Goal: Task Accomplishment & Management: Manage account settings

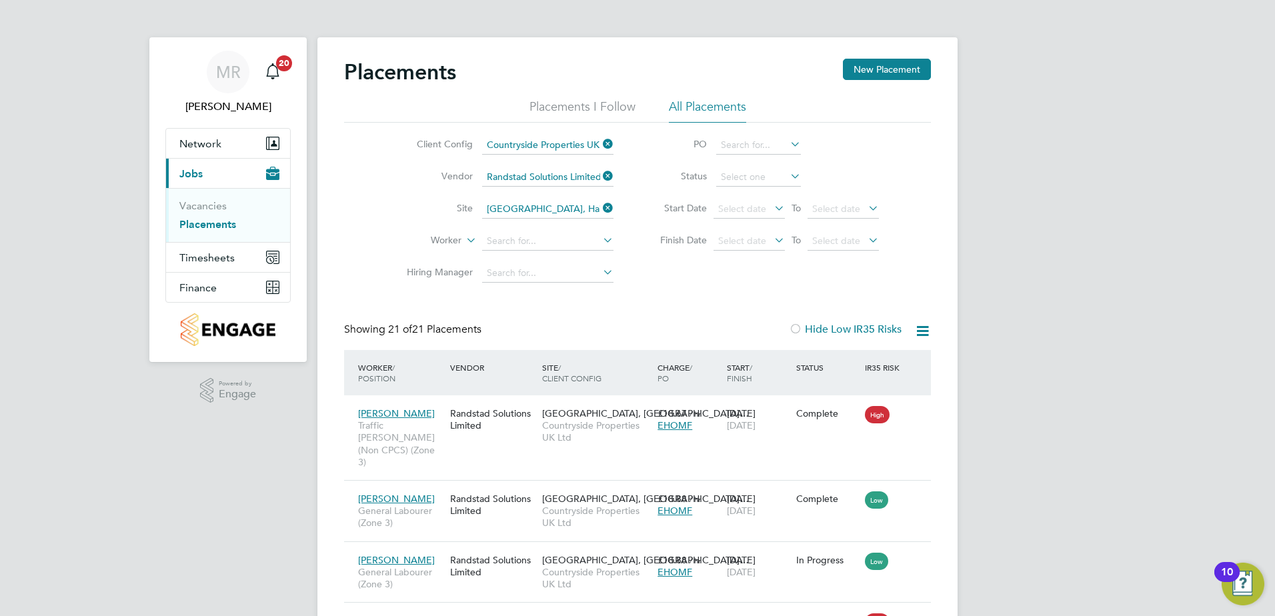
click at [600, 179] on icon at bounding box center [600, 176] width 0 height 19
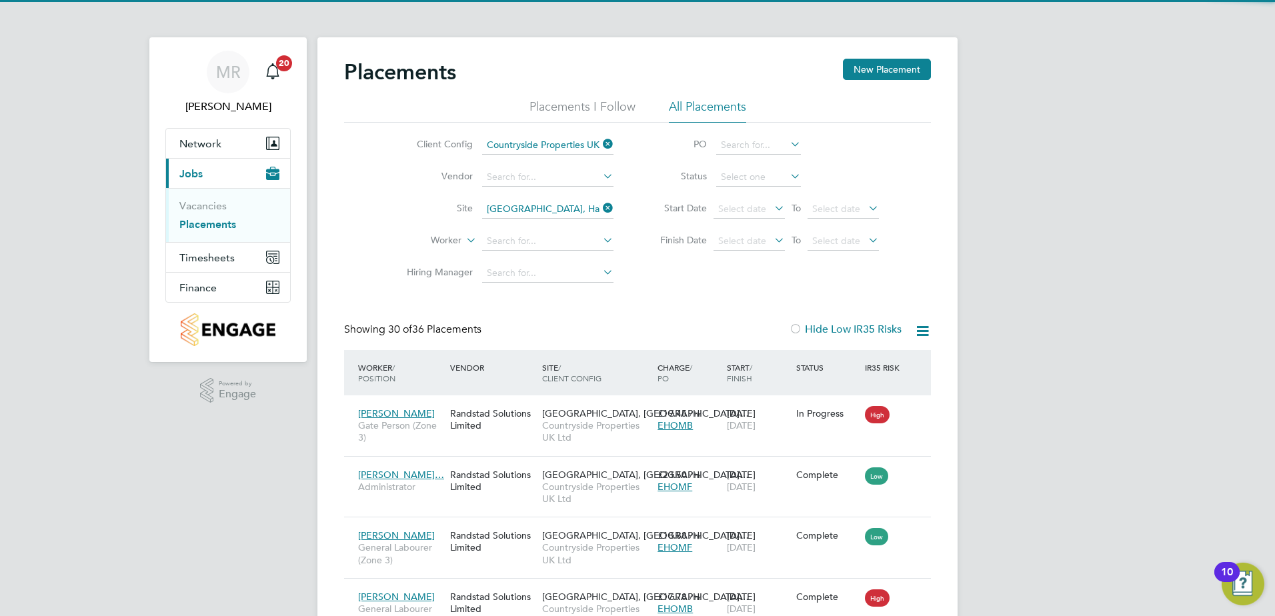
click at [600, 205] on icon at bounding box center [600, 208] width 0 height 19
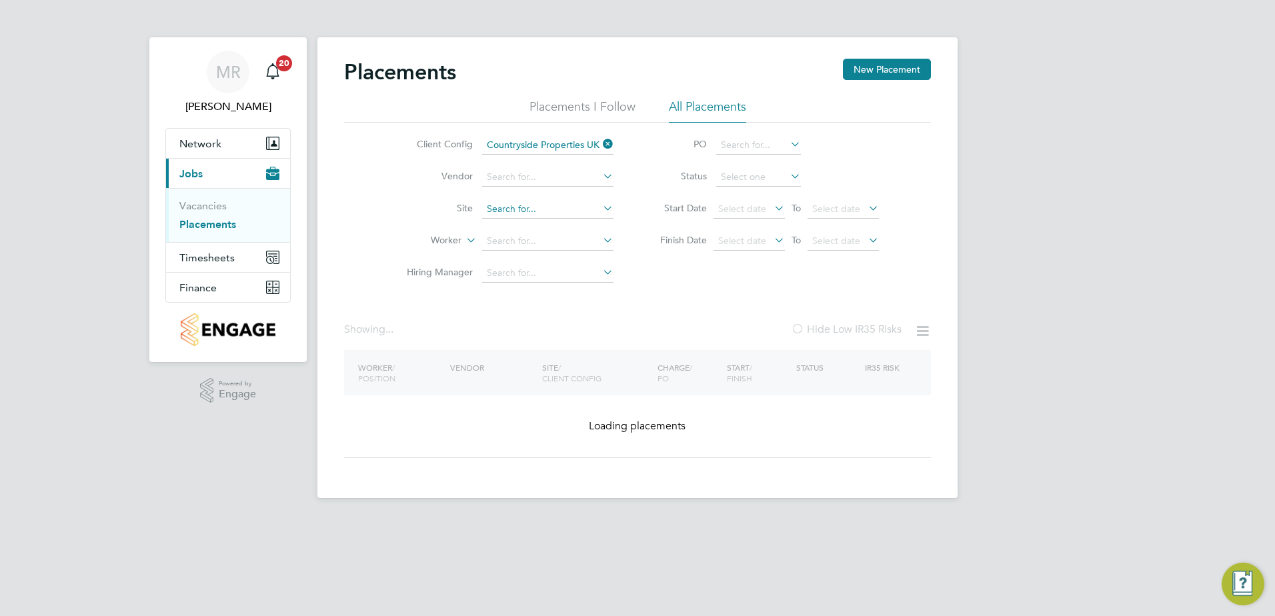
click at [584, 207] on input at bounding box center [547, 209] width 131 height 19
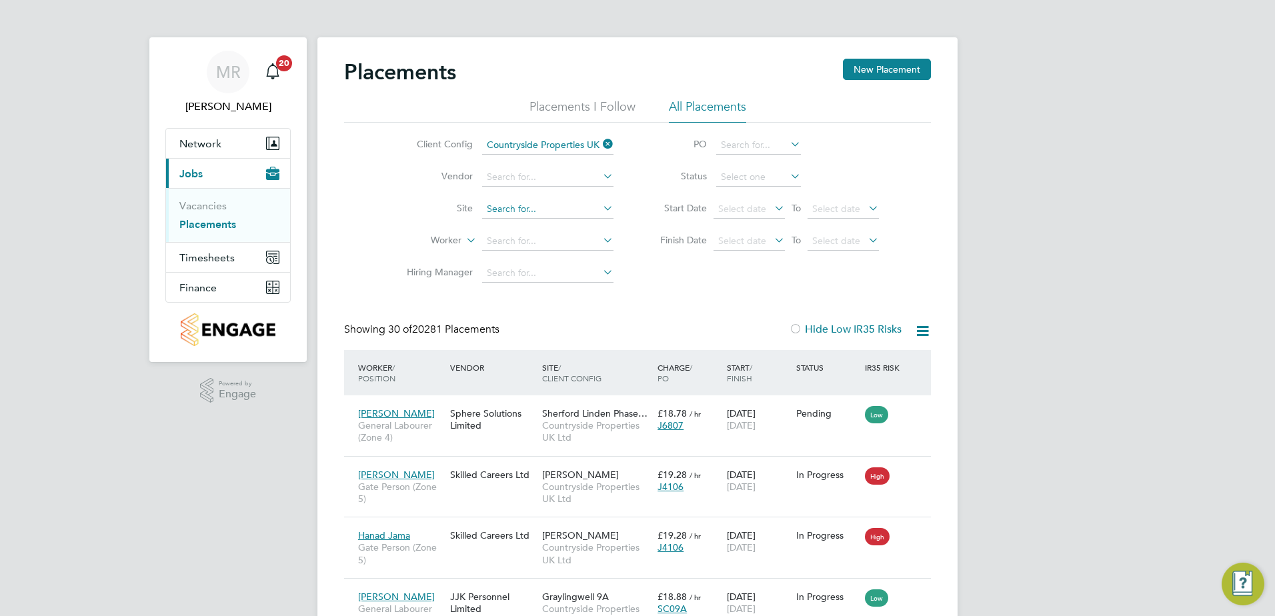
scroll to position [50, 116]
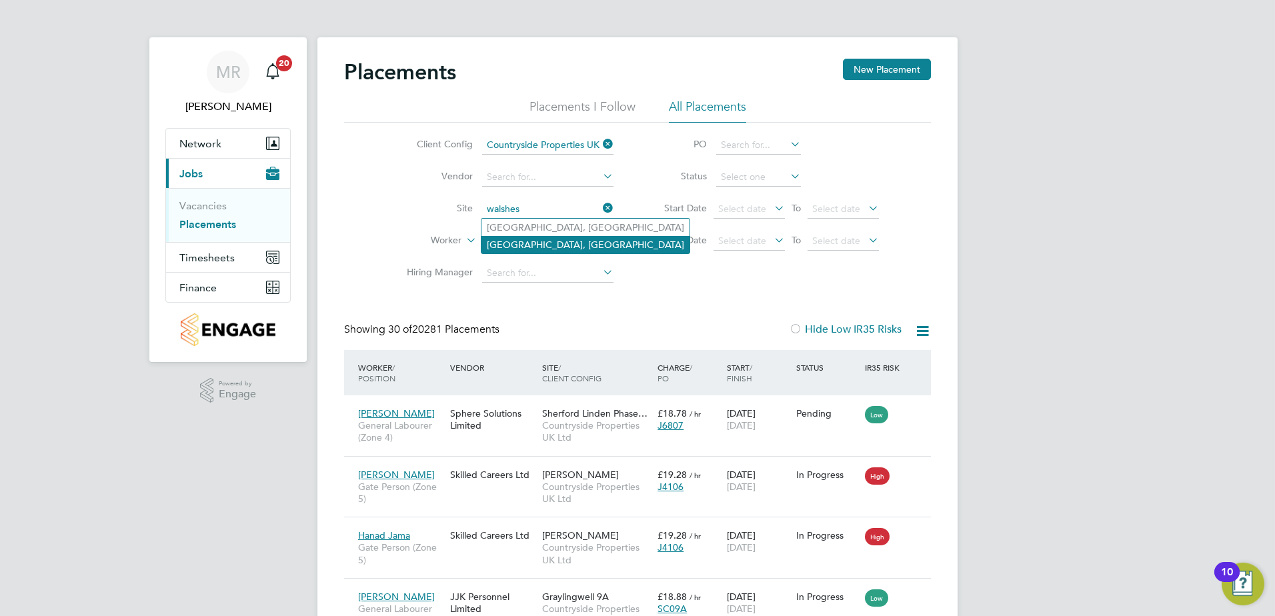
click at [572, 246] on li "[GEOGRAPHIC_DATA], [GEOGRAPHIC_DATA]" at bounding box center [585, 244] width 208 height 17
type input "[GEOGRAPHIC_DATA], [GEOGRAPHIC_DATA]"
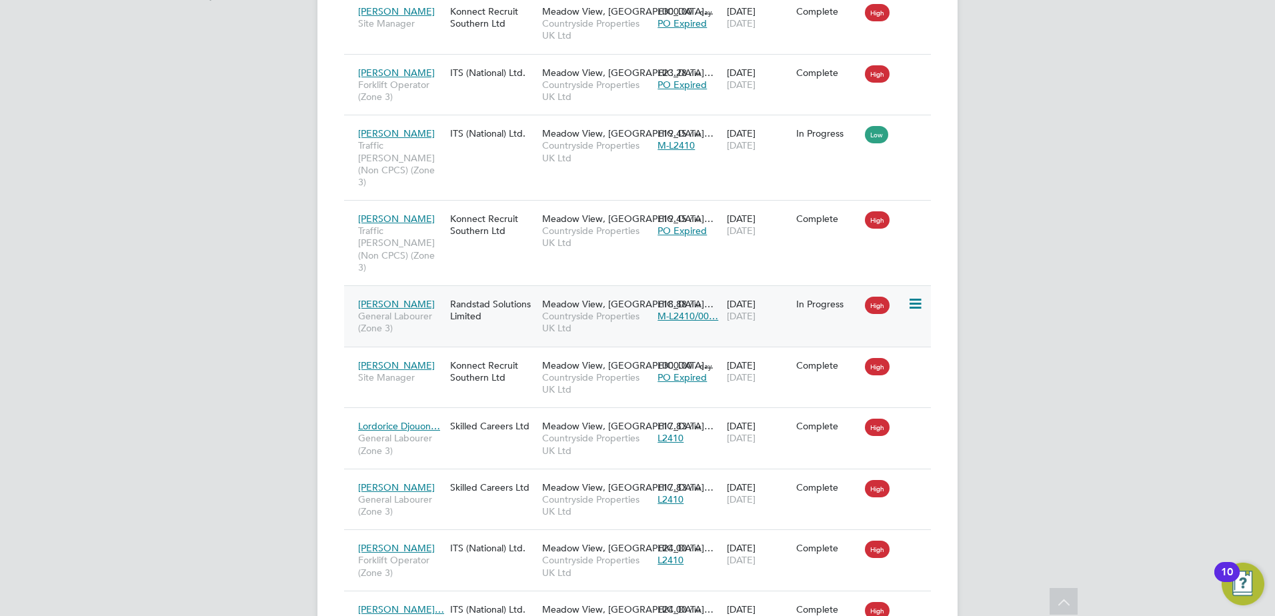
click at [622, 310] on span "Countryside Properties UK Ltd" at bounding box center [596, 322] width 109 height 24
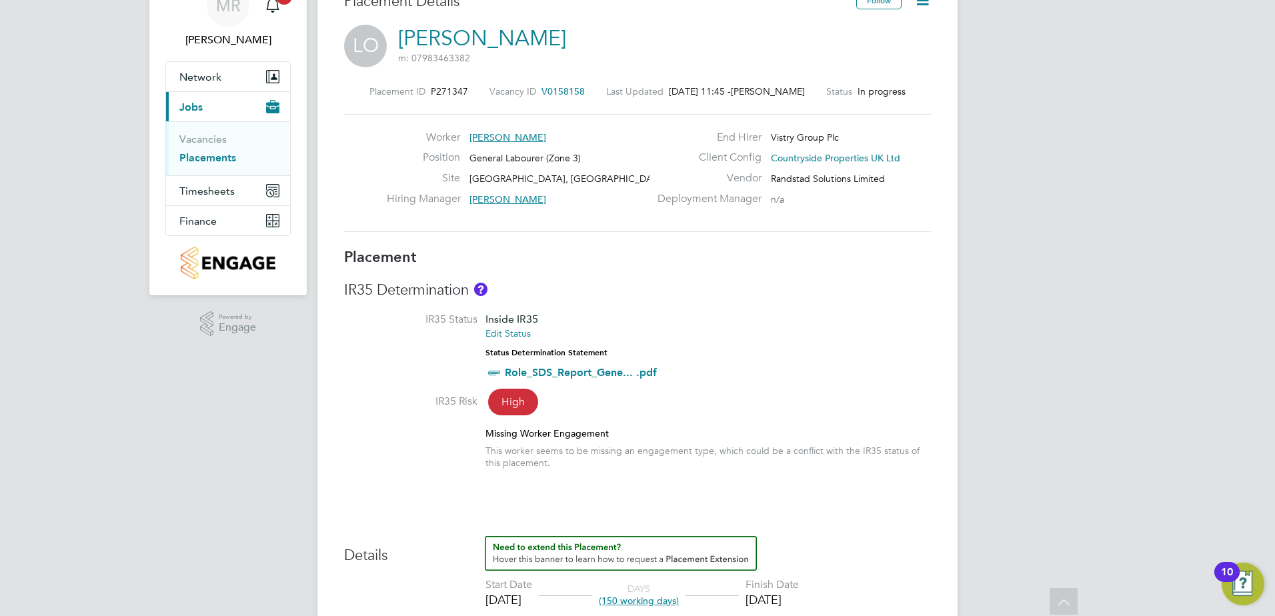
scroll to position [24, 0]
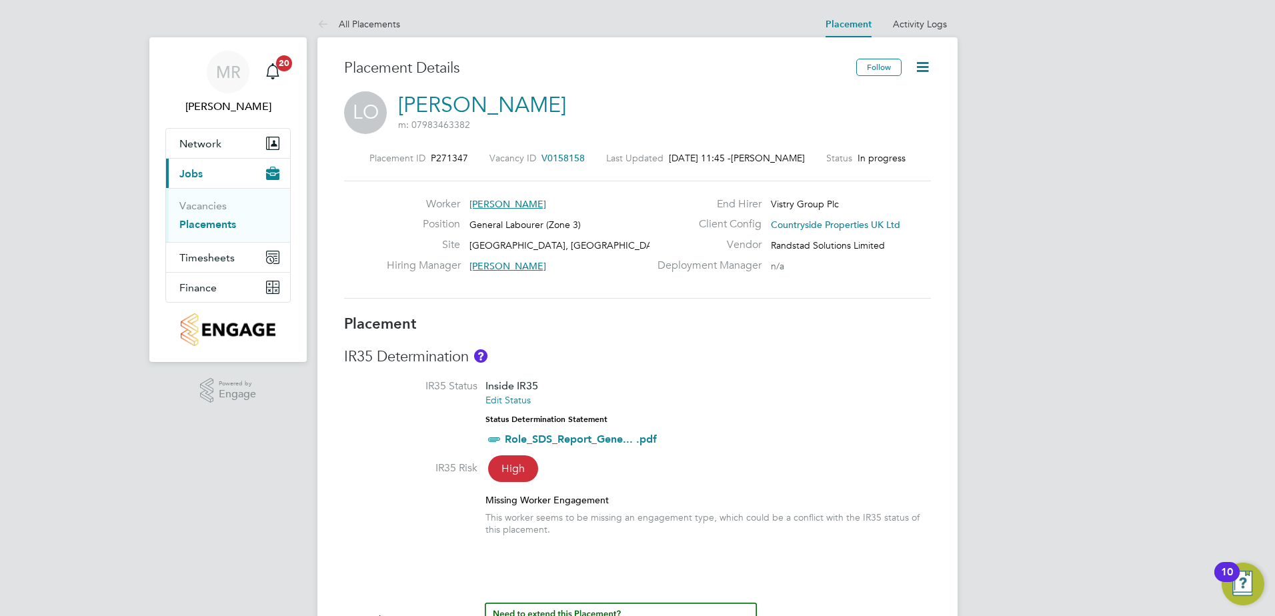
click at [925, 62] on icon at bounding box center [922, 67] width 17 height 17
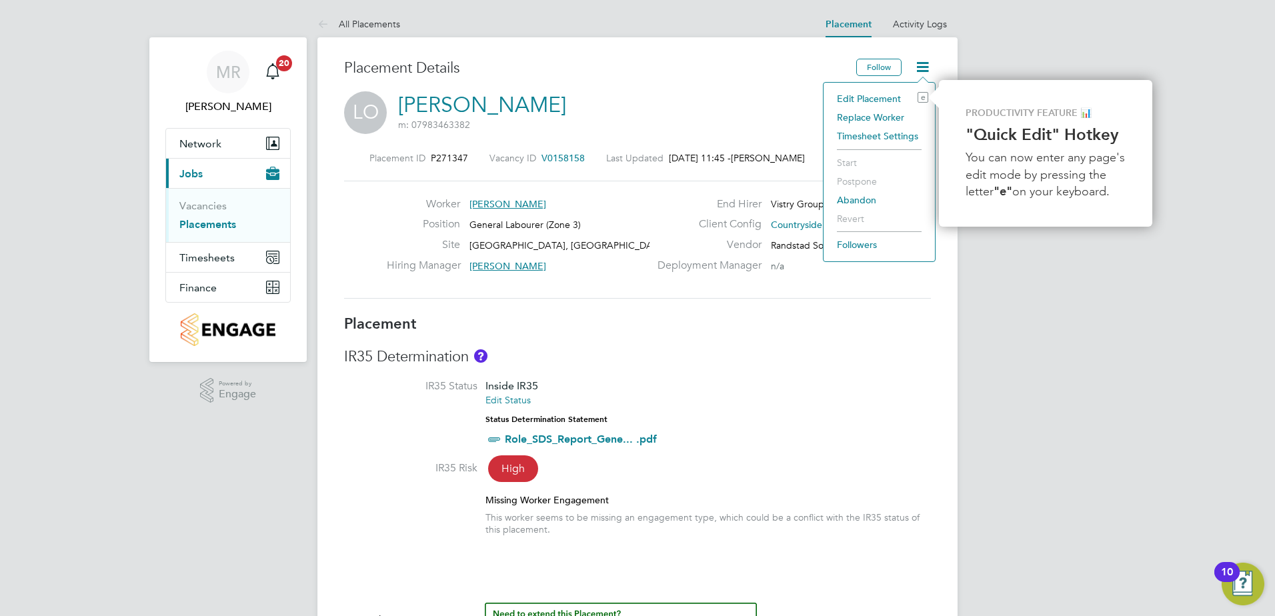
click at [878, 99] on li "Edit Placement e" at bounding box center [879, 98] width 98 height 19
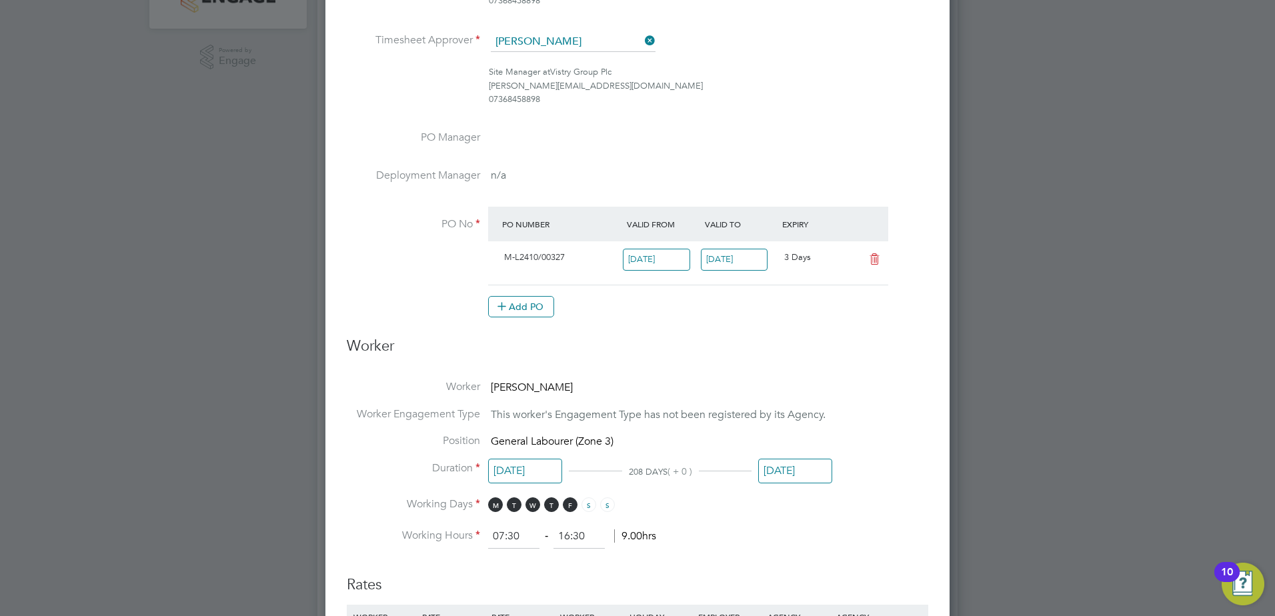
click at [752, 261] on input "[DATE]" at bounding box center [734, 260] width 67 height 22
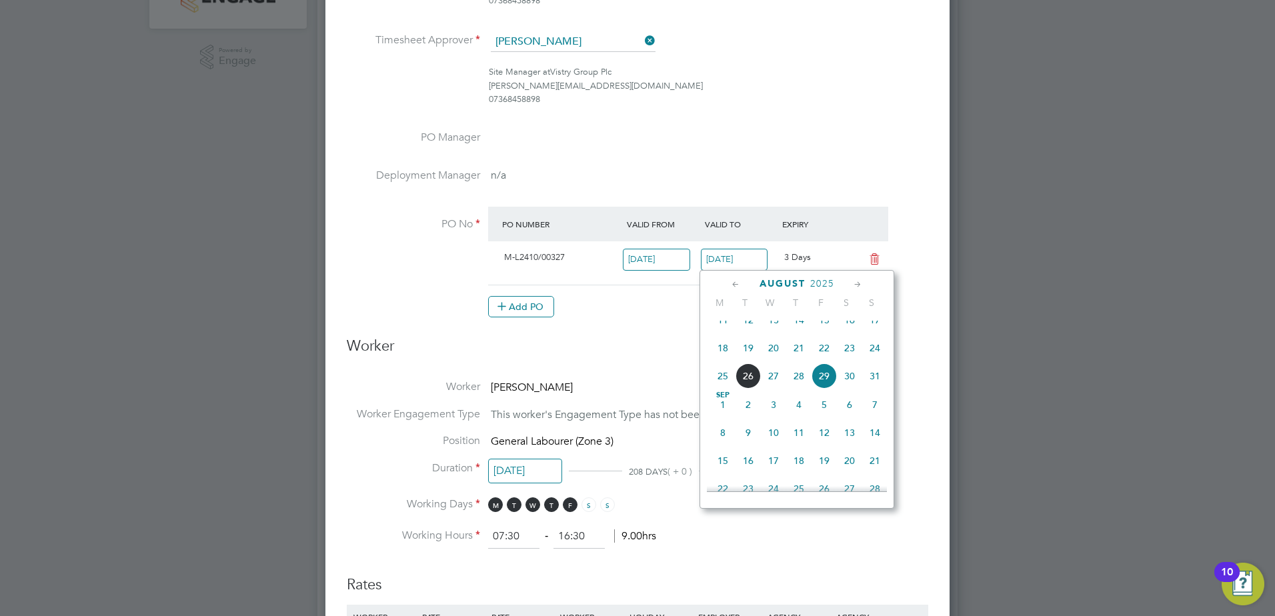
click at [825, 444] on span "12" at bounding box center [823, 432] width 25 height 25
type input "12 Sep 2025"
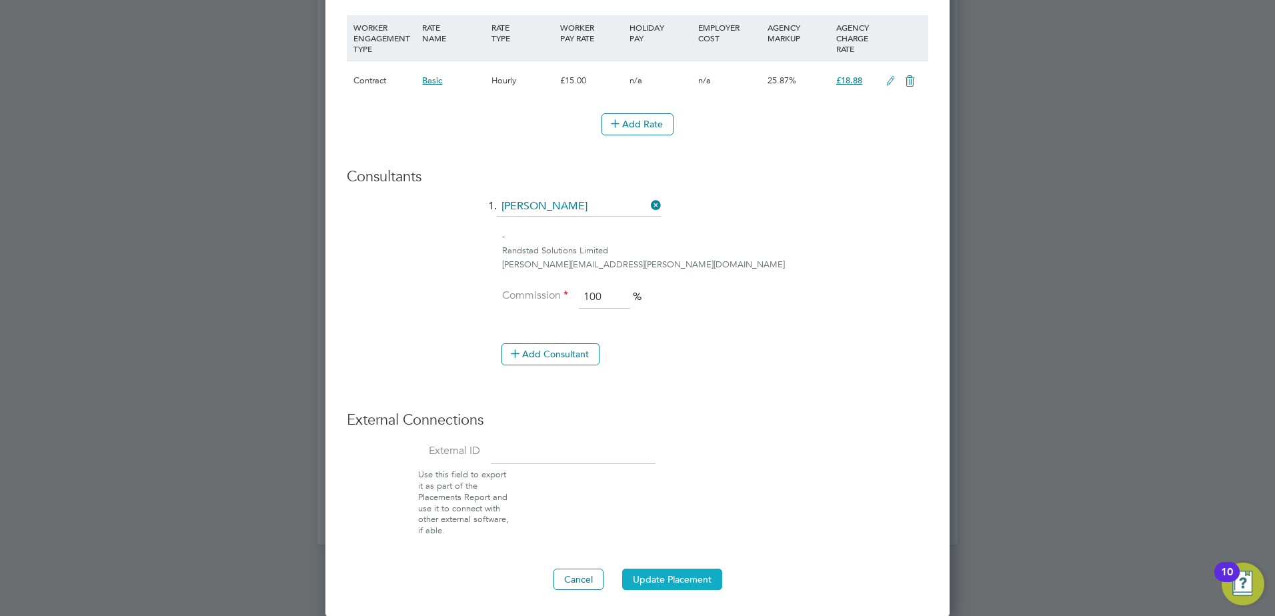
click at [659, 576] on button "Update Placement" at bounding box center [672, 579] width 100 height 21
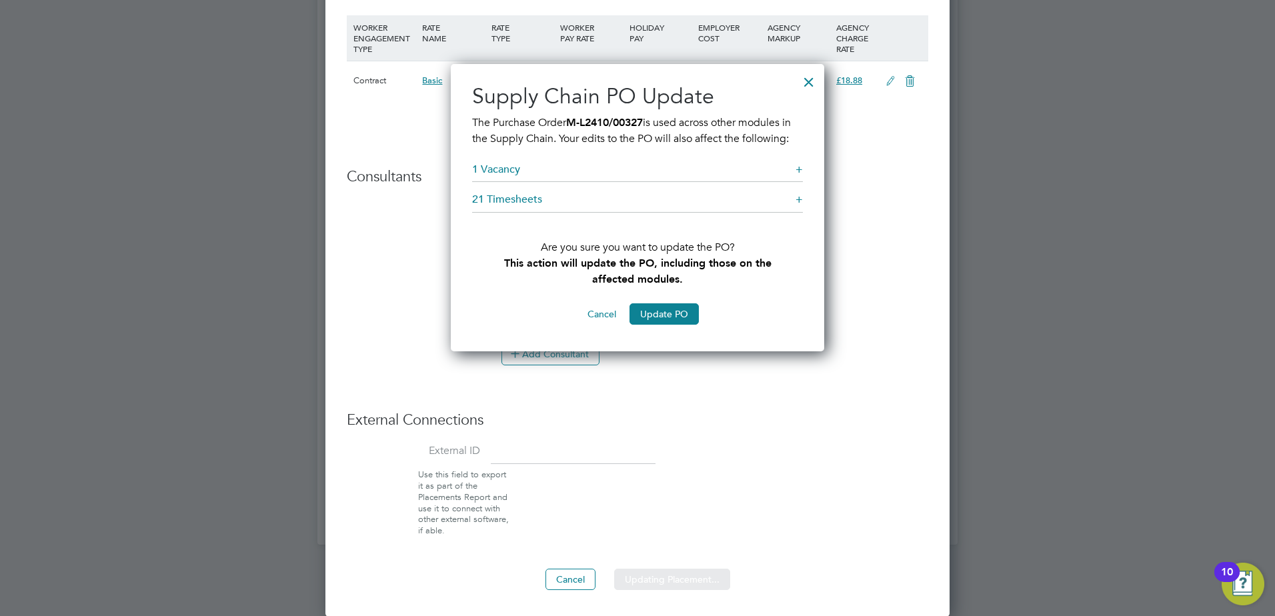
click at [665, 314] on button "Update PO" at bounding box center [663, 313] width 69 height 21
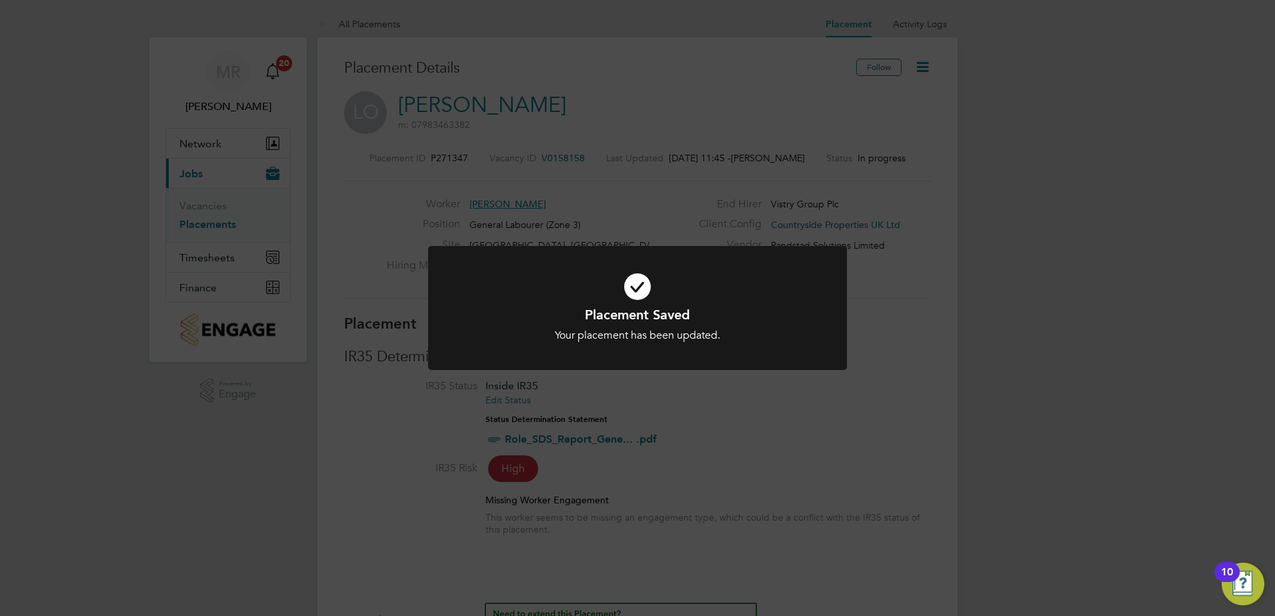
click at [791, 440] on div "Placement Saved Your placement has been updated. Cancel Okay" at bounding box center [637, 308] width 1275 height 616
